Goal: Information Seeking & Learning: Learn about a topic

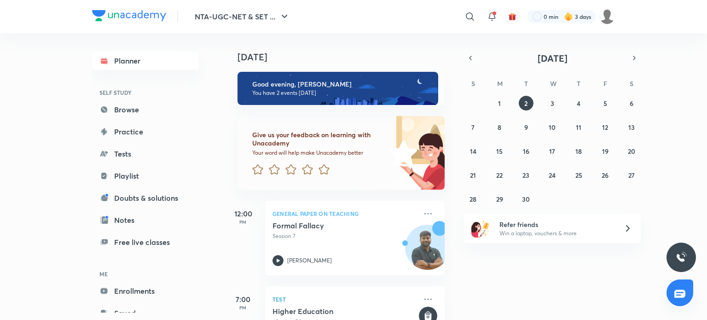
scroll to position [30, 0]
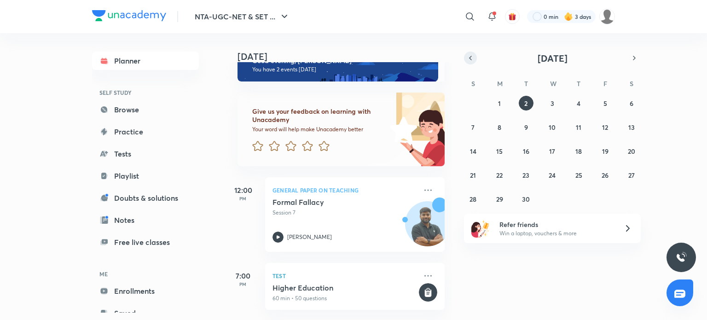
click at [469, 58] on icon "button" at bounding box center [470, 58] width 2 height 4
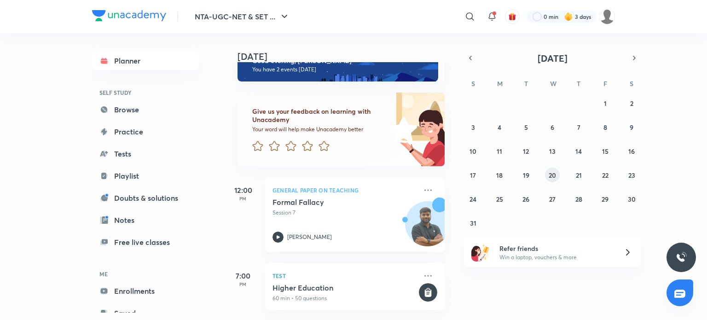
click at [550, 171] on abbr "20" at bounding box center [552, 175] width 7 height 9
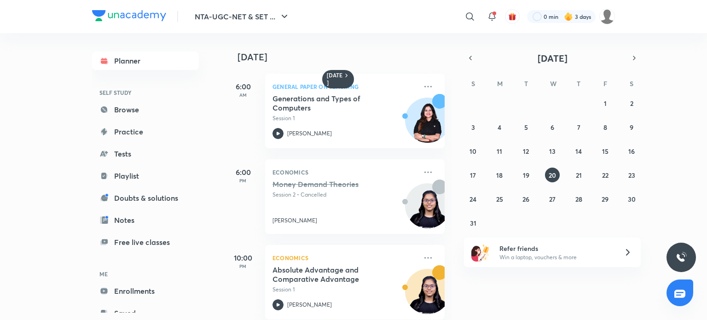
scroll to position [14, 0]
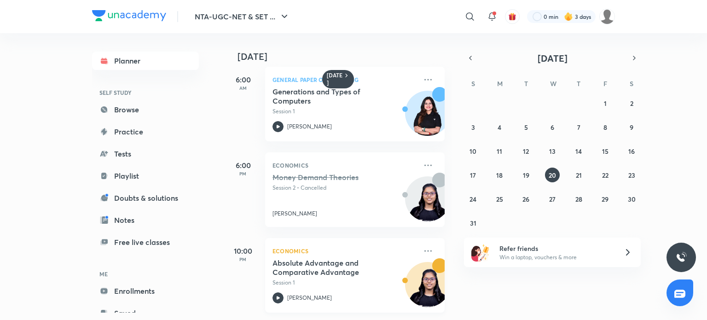
click at [326, 258] on h5 "Absolute Advantage and Comparative Advantage" at bounding box center [329, 267] width 115 height 18
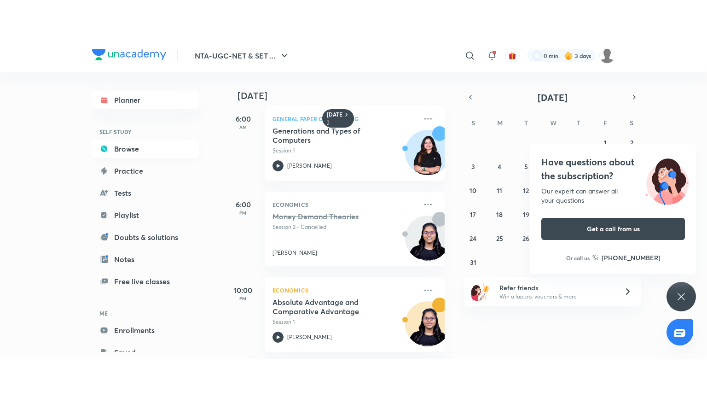
scroll to position [28, 0]
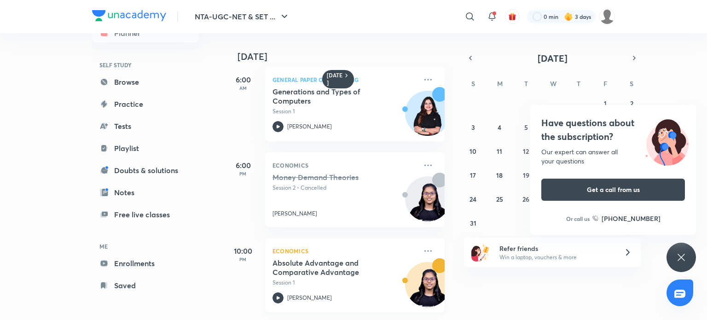
click at [323, 245] on p "Economics" at bounding box center [344, 250] width 144 height 11
